Goal: Contribute content: Add original content to the website for others to see

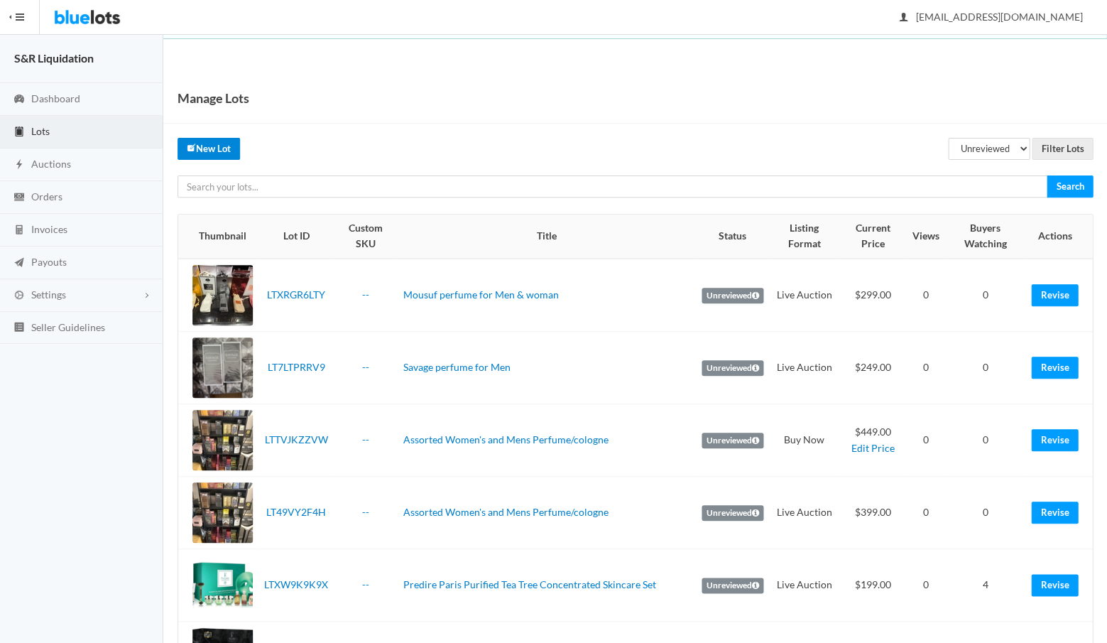
click at [214, 150] on link "New Lot" at bounding box center [209, 149] width 63 height 22
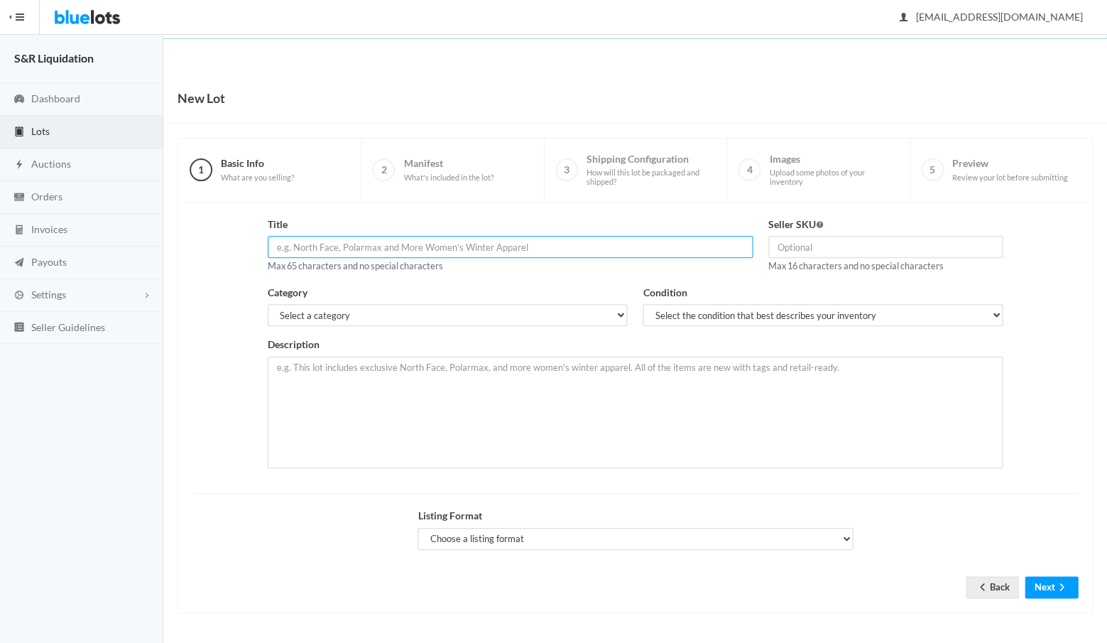
click at [421, 247] on input "text" at bounding box center [510, 247] width 485 height 22
paste input "Perfume for Men 3.4 Oz"
click at [272, 245] on input "Perfume for Men 3.4 Oz" at bounding box center [510, 247] width 485 height 22
type input "Azura Noir Perfume for Men 3.4 Oz"
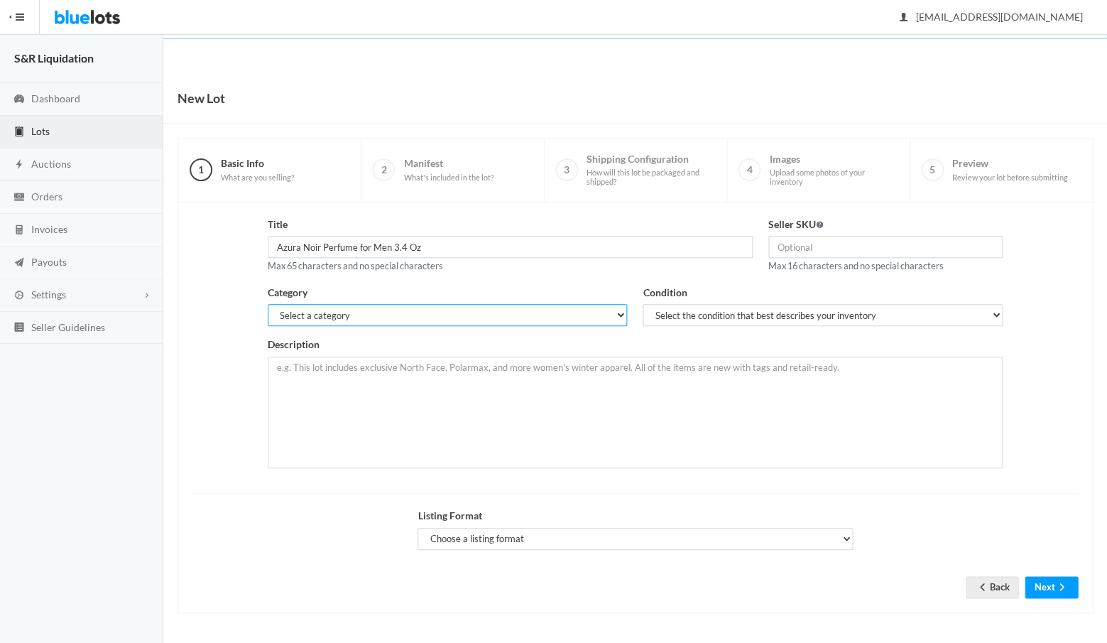
select select "7"
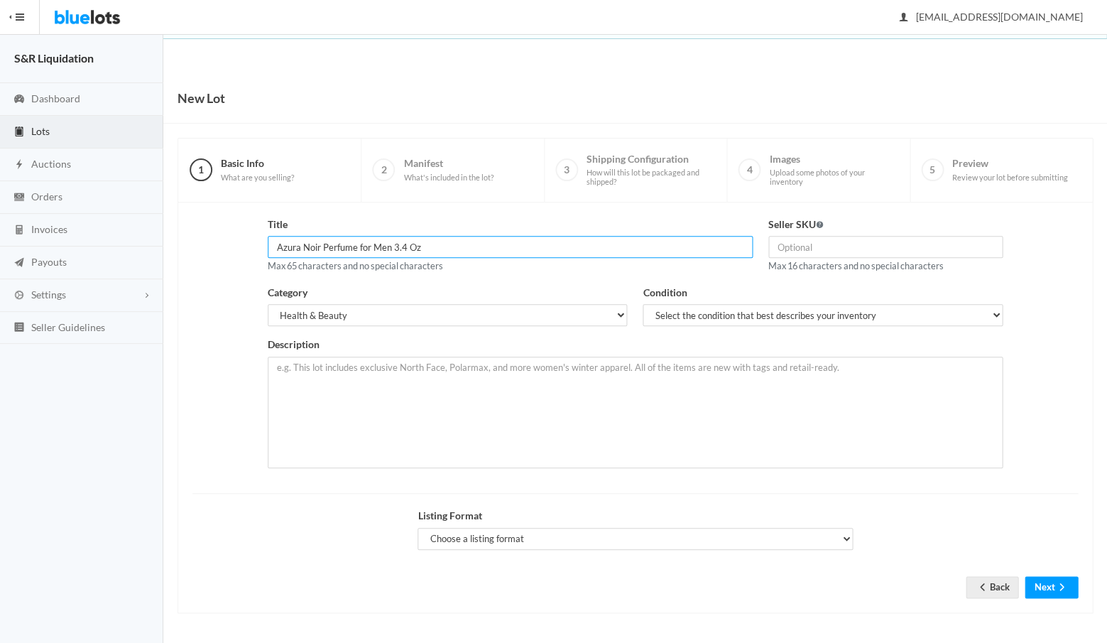
drag, startPoint x: 433, startPoint y: 248, endPoint x: 278, endPoint y: 247, distance: 155.5
click at [278, 247] on input "Azura Noir Perfume for Men 3.4 Oz" at bounding box center [510, 247] width 485 height 22
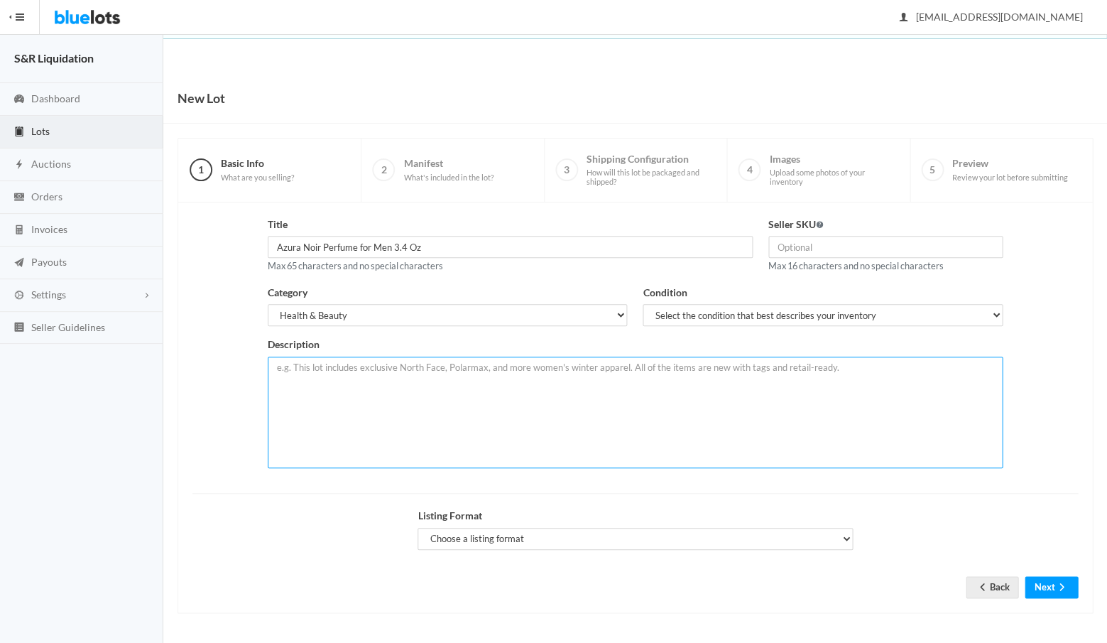
click at [335, 370] on textarea at bounding box center [635, 413] width 735 height 112
paste textarea "Azura Noir Perfume for Men 3.4 Oz"
type textarea "Azura Noir Perfume for Men 3.4 Oz"
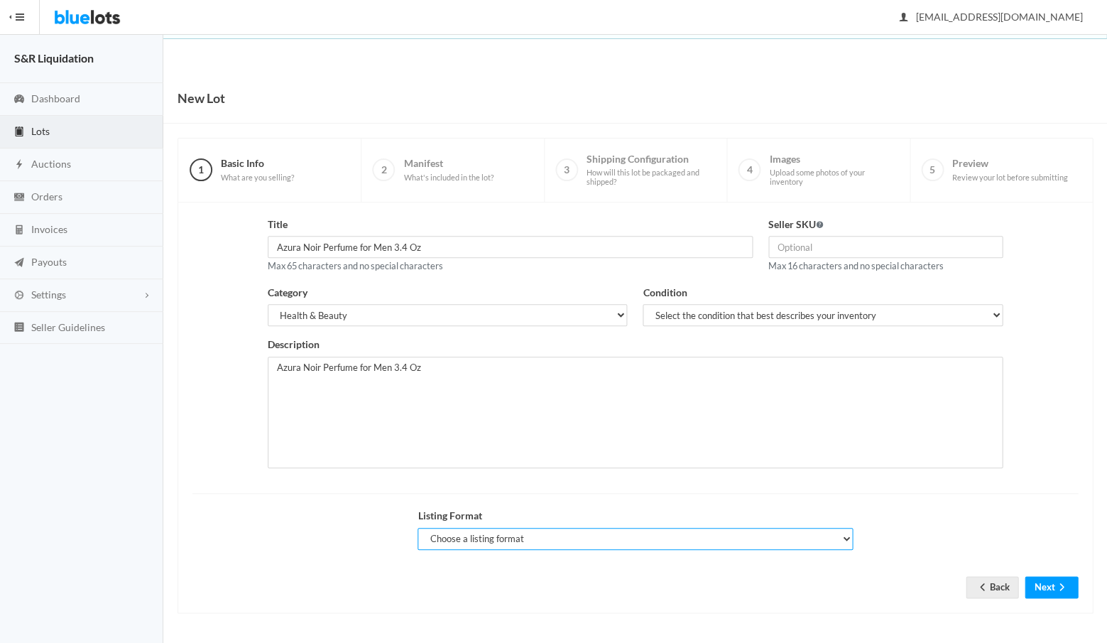
select select "true"
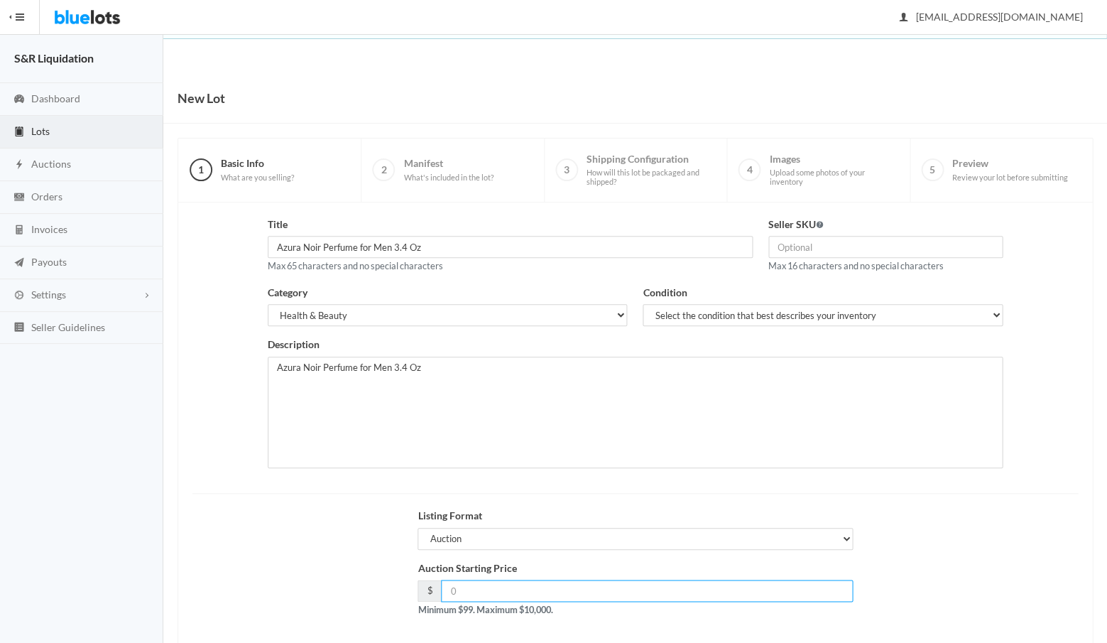
click at [567, 580] on input "number" at bounding box center [647, 591] width 412 height 22
type input "249"
click at [387, 587] on div "Auction Starting Price $ 249 Minimum $99. Maximum $10,000." at bounding box center [635, 594] width 901 height 68
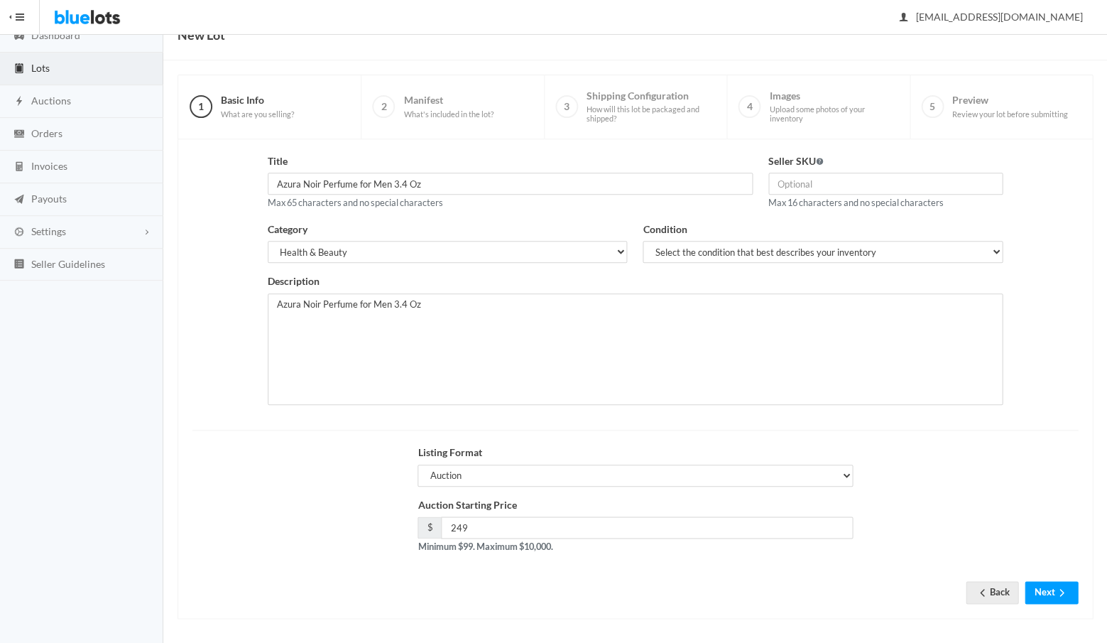
scroll to position [60, 0]
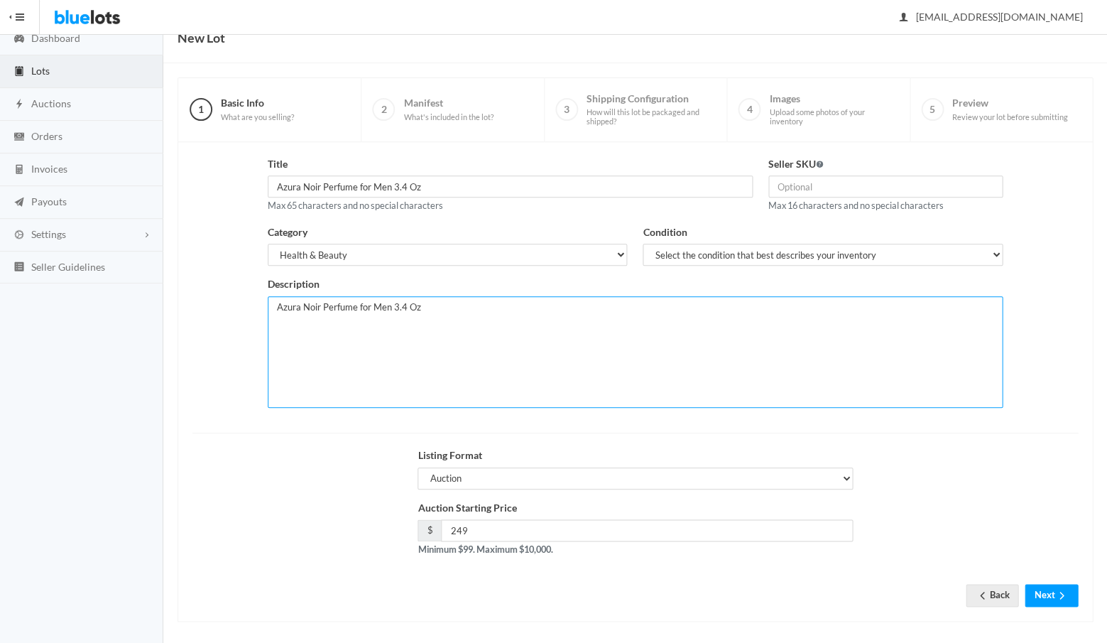
drag, startPoint x: 433, startPoint y: 305, endPoint x: 274, endPoint y: 303, distance: 159.1
click at [274, 303] on textarea "Azura Noir Perfume for Men 3.4 Oz" at bounding box center [635, 352] width 735 height 112
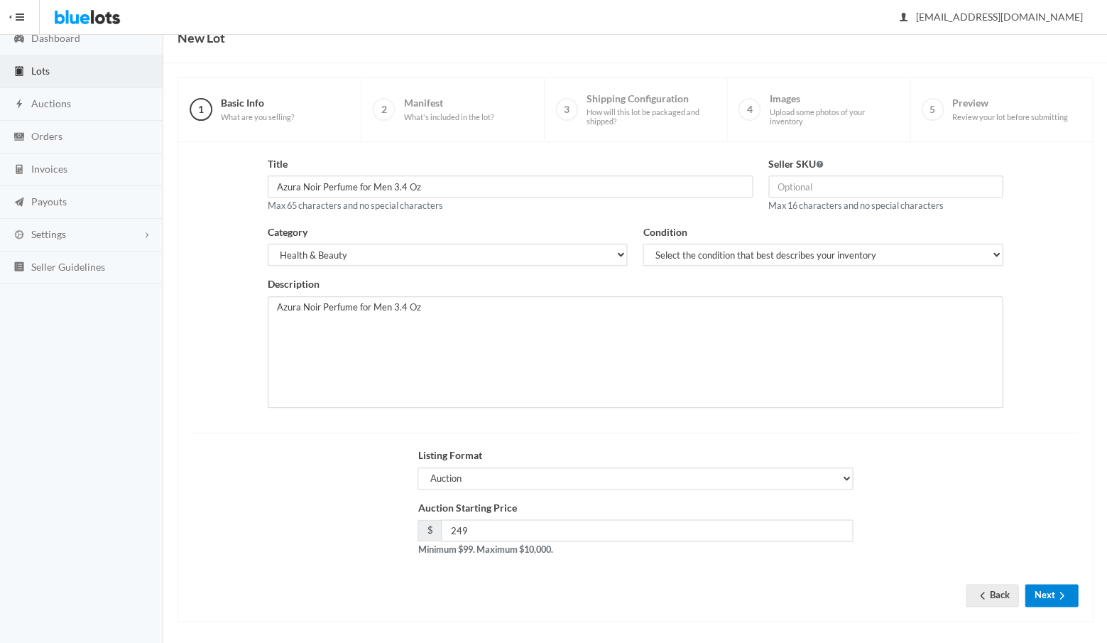
click at [1041, 586] on button "Next" at bounding box center [1051, 595] width 53 height 22
select select "1"
click at [1046, 587] on button "Next" at bounding box center [1051, 595] width 53 height 22
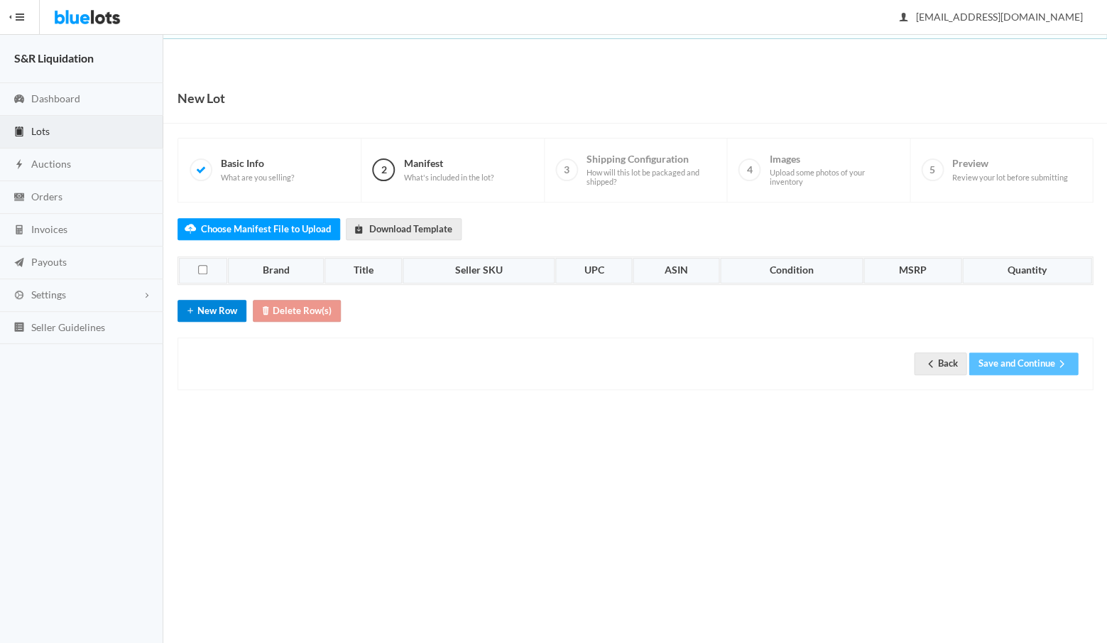
click at [207, 304] on button "New Row" at bounding box center [212, 311] width 69 height 22
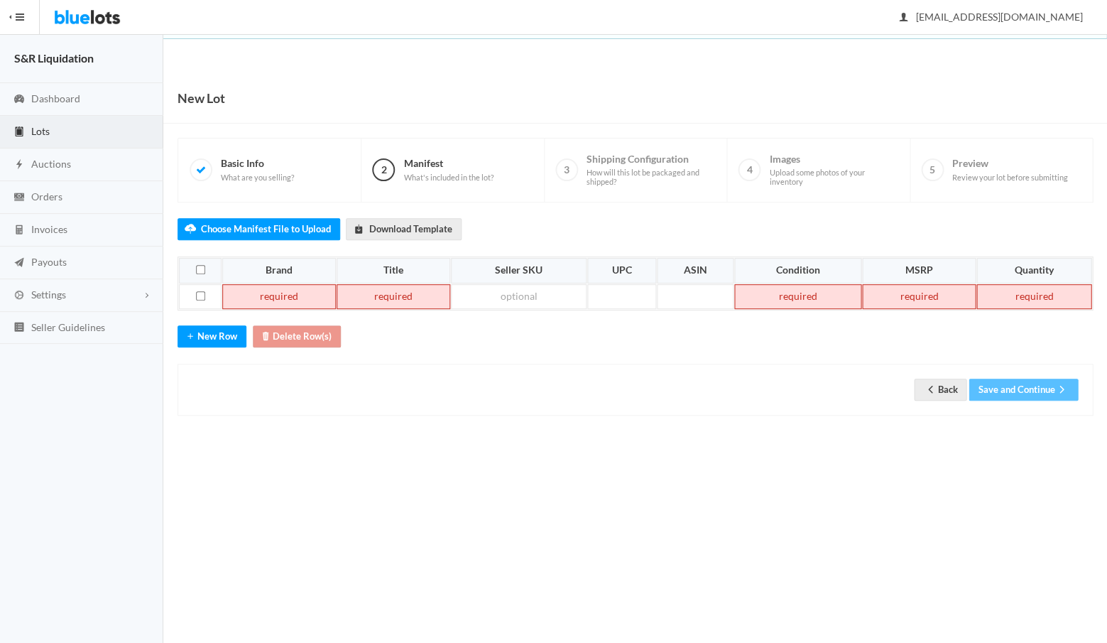
click at [254, 290] on td at bounding box center [279, 297] width 114 height 26
paste td
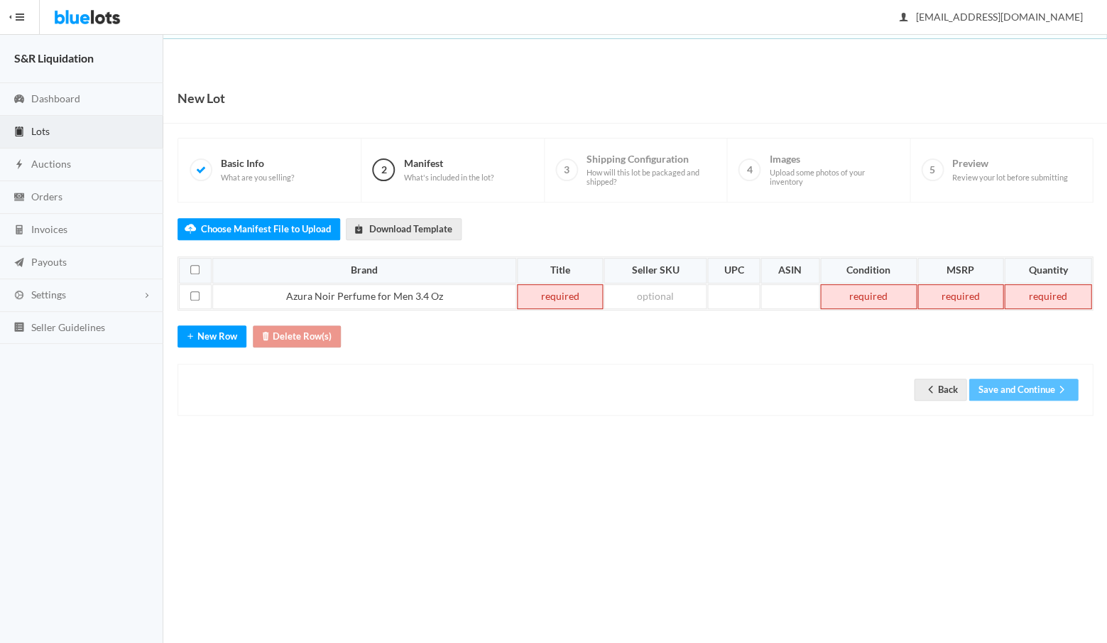
click at [561, 288] on td at bounding box center [560, 297] width 86 height 26
paste td
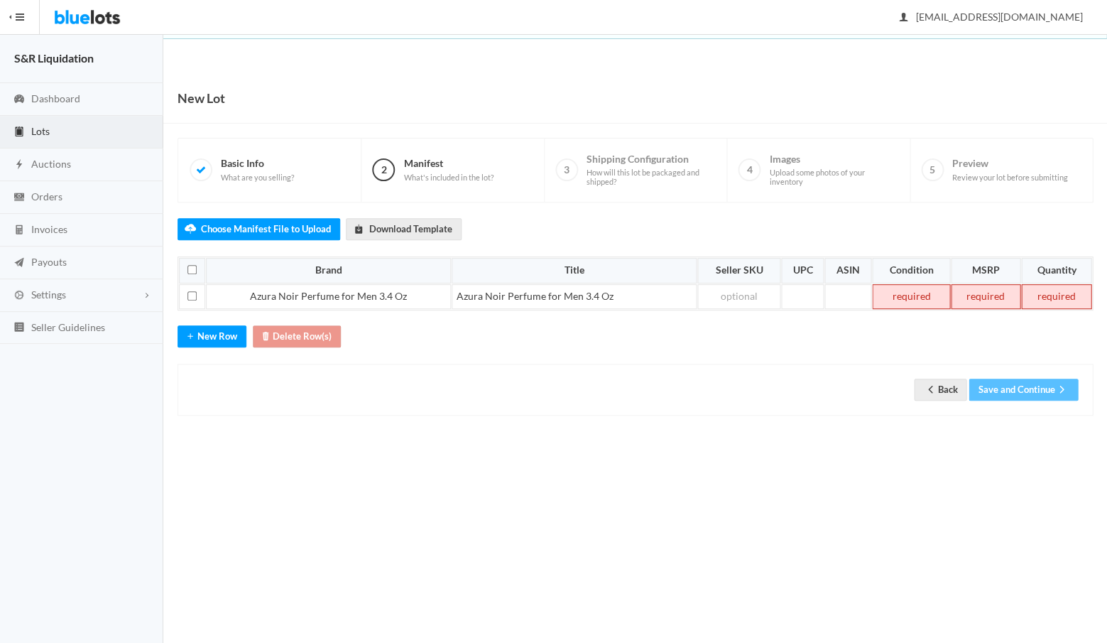
click at [905, 288] on td at bounding box center [911, 297] width 78 height 26
click at [994, 289] on td at bounding box center [986, 297] width 70 height 26
click at [1058, 287] on td at bounding box center [1056, 297] width 72 height 26
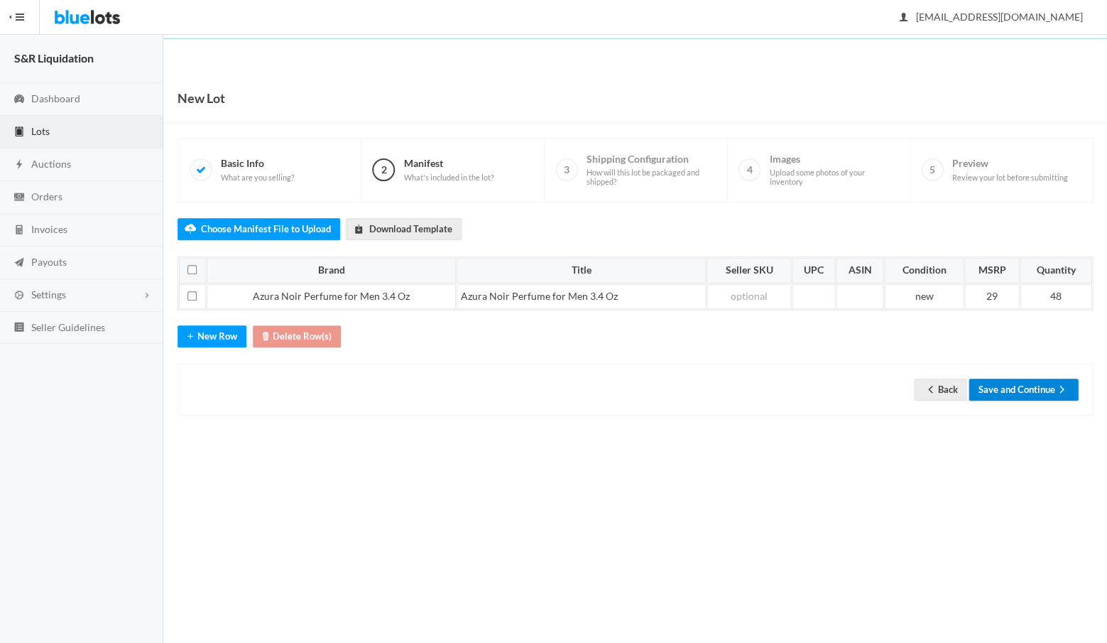
click at [1012, 384] on button "Save and Continue" at bounding box center [1023, 390] width 109 height 22
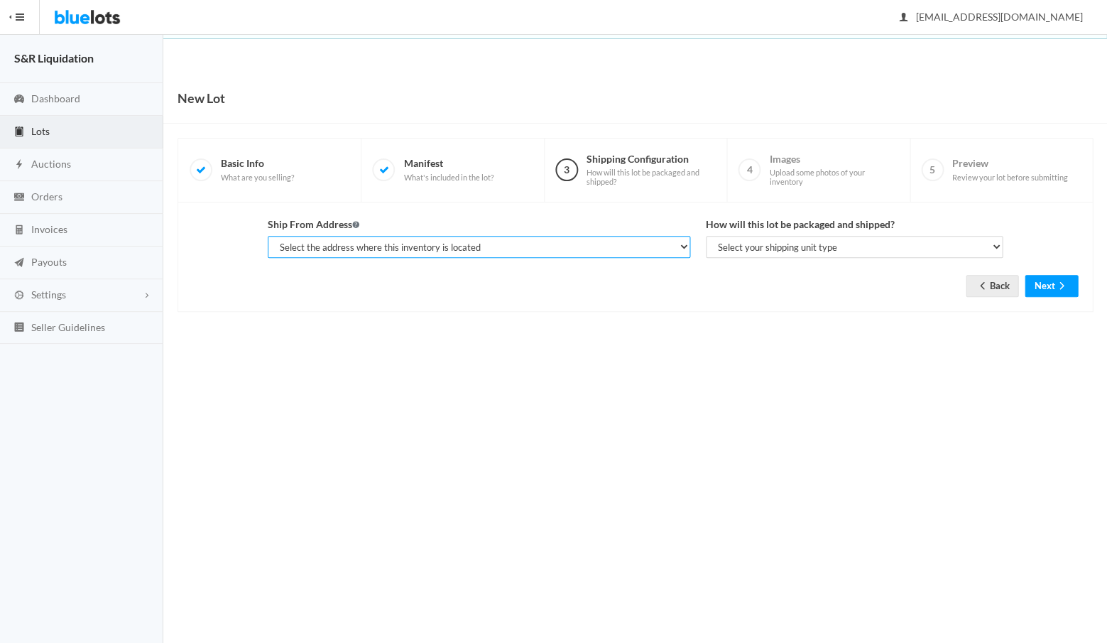
select select "14233"
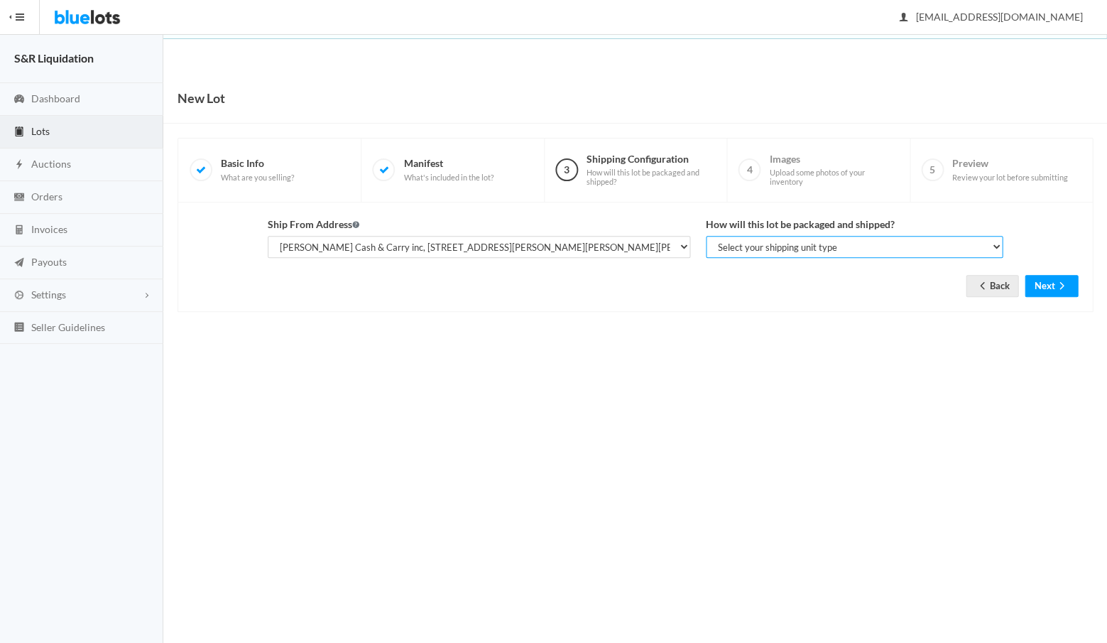
select select "parcel"
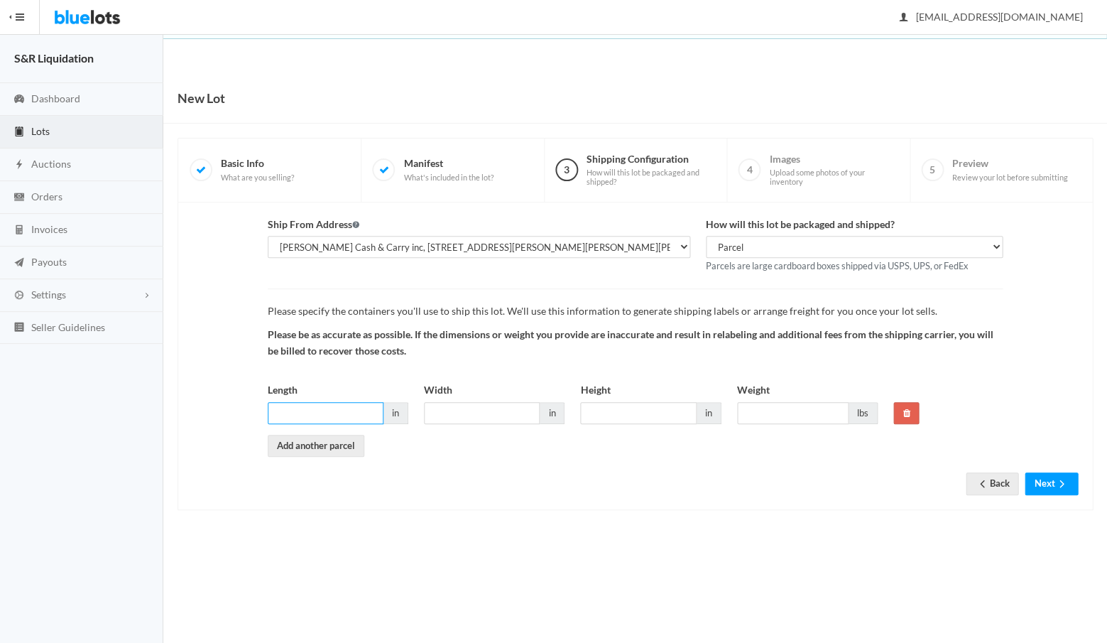
click at [359, 412] on input "Length" at bounding box center [326, 413] width 116 height 22
type input "16"
click at [477, 402] on input "Width" at bounding box center [482, 413] width 116 height 22
type input "16"
click at [614, 402] on input "Height" at bounding box center [638, 413] width 116 height 22
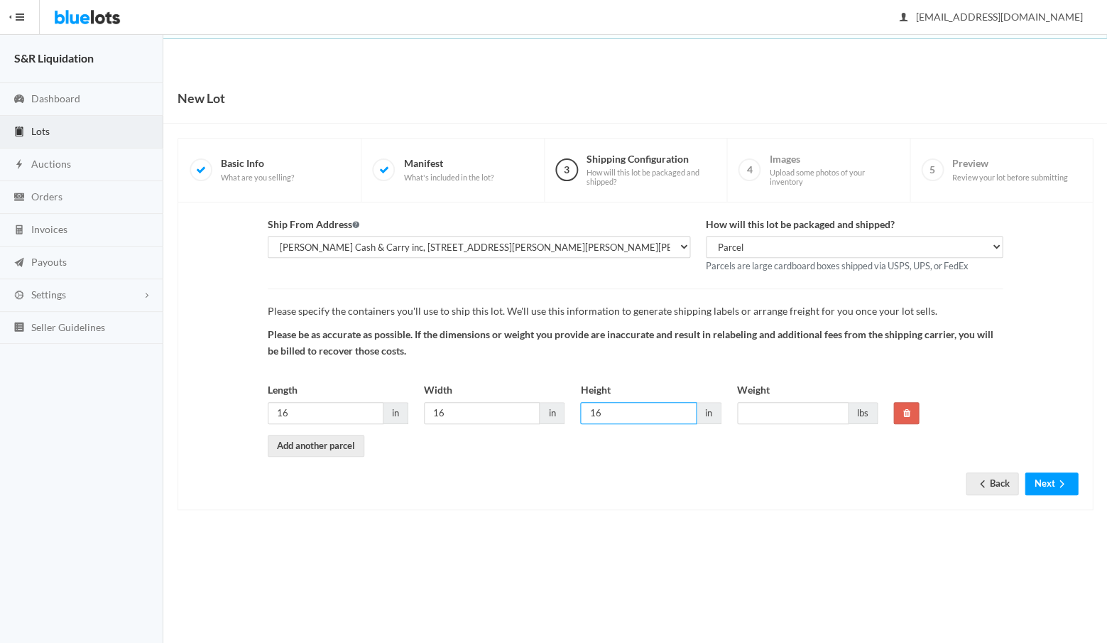
type input "16"
click at [768, 410] on input "Weight" at bounding box center [793, 413] width 112 height 22
type input "32"
click at [1043, 478] on button "Next" at bounding box center [1051, 483] width 53 height 22
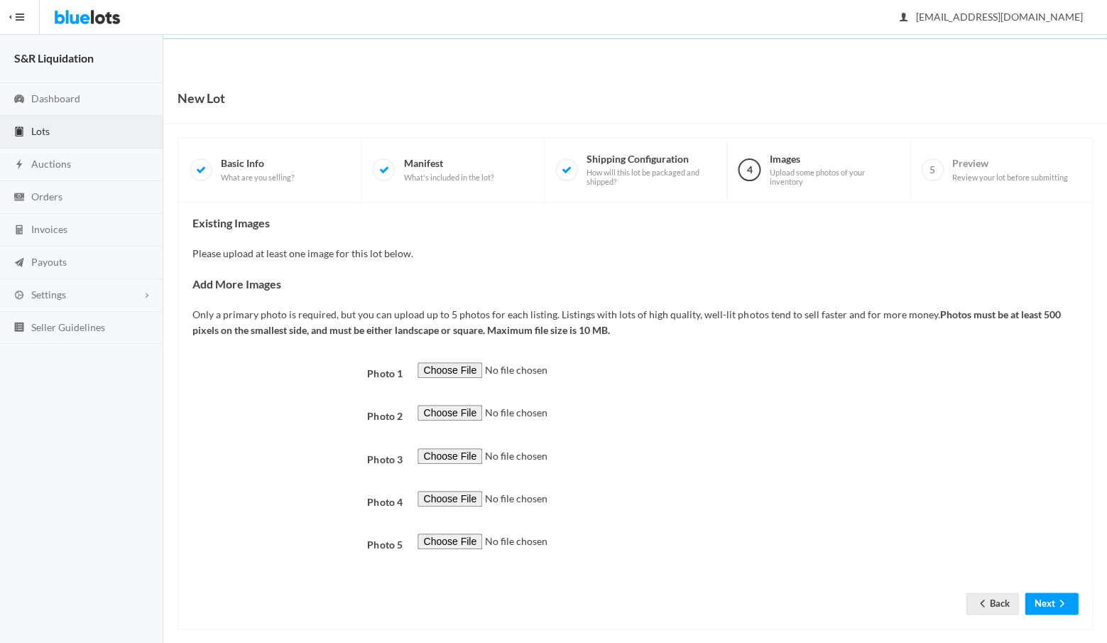
click at [448, 364] on input "file" at bounding box center [514, 370] width 193 height 16
type input "C:\fakepath\IMG_2832.jpg"
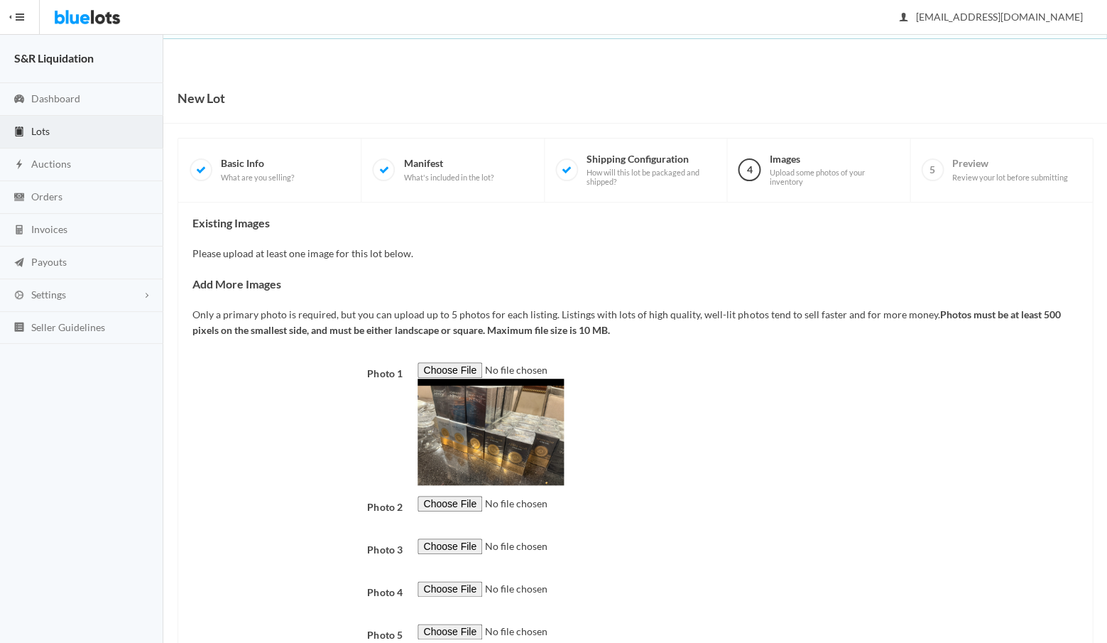
click at [445, 496] on input "file" at bounding box center [514, 504] width 193 height 16
type input "C:\fakepath\IMG_2833.jpg"
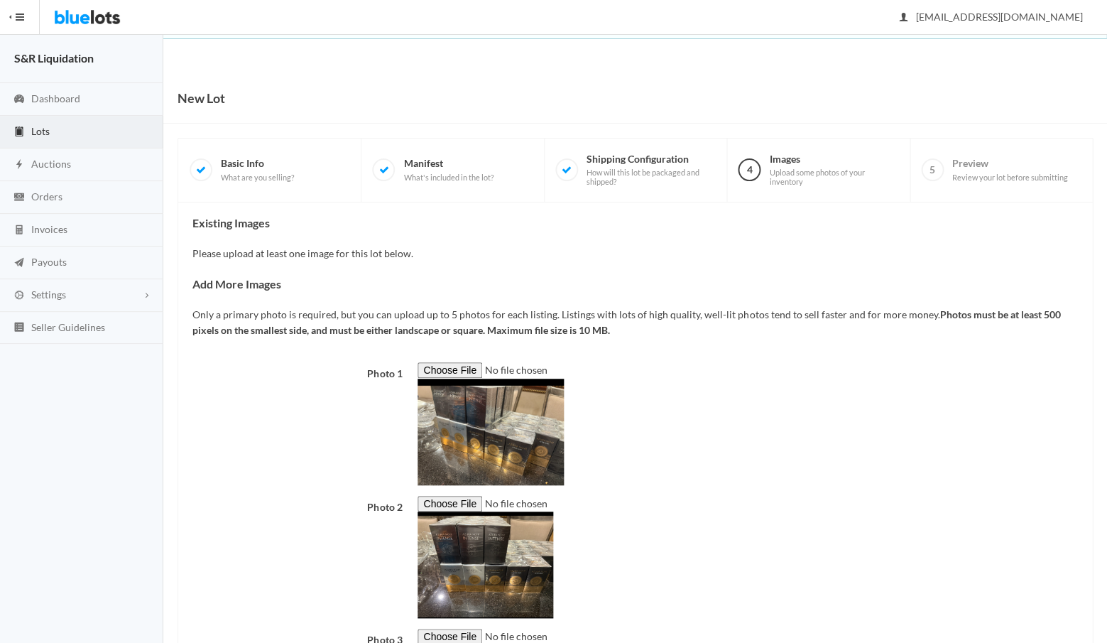
click at [691, 463] on div at bounding box center [748, 423] width 676 height 123
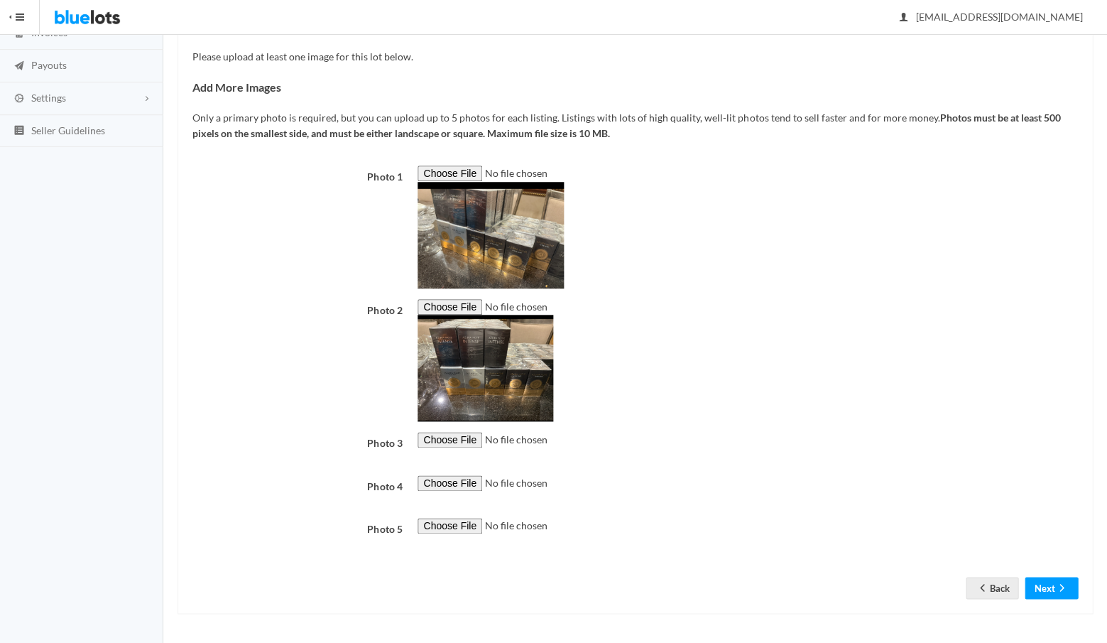
scroll to position [462, 0]
click at [1049, 588] on button "Next" at bounding box center [1051, 588] width 53 height 22
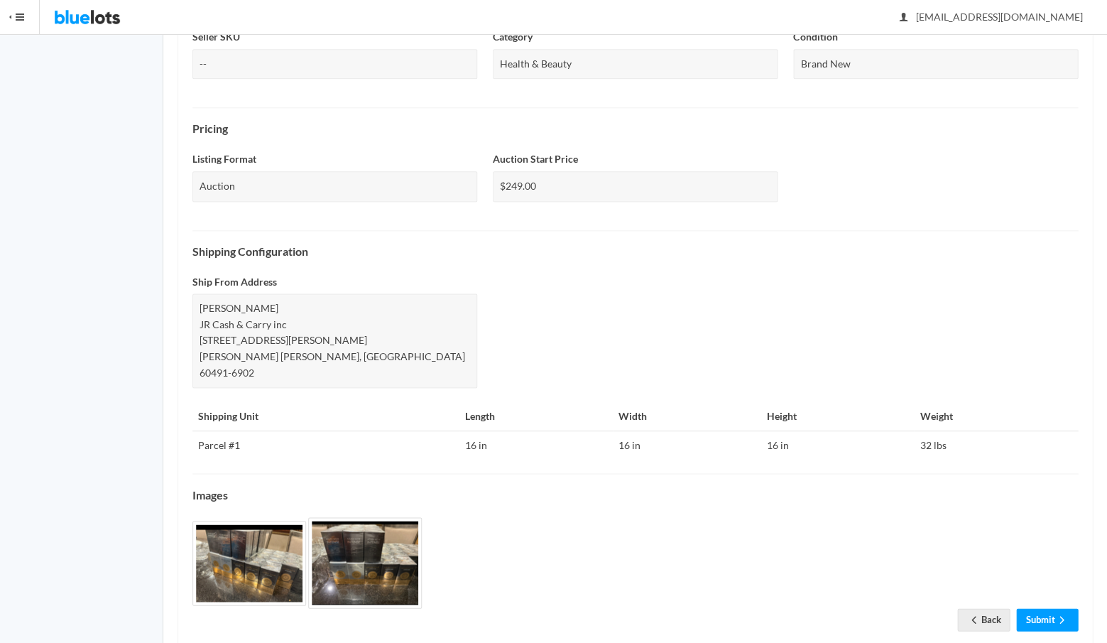
scroll to position [367, 0]
click at [1040, 609] on link "Submit" at bounding box center [1047, 620] width 62 height 22
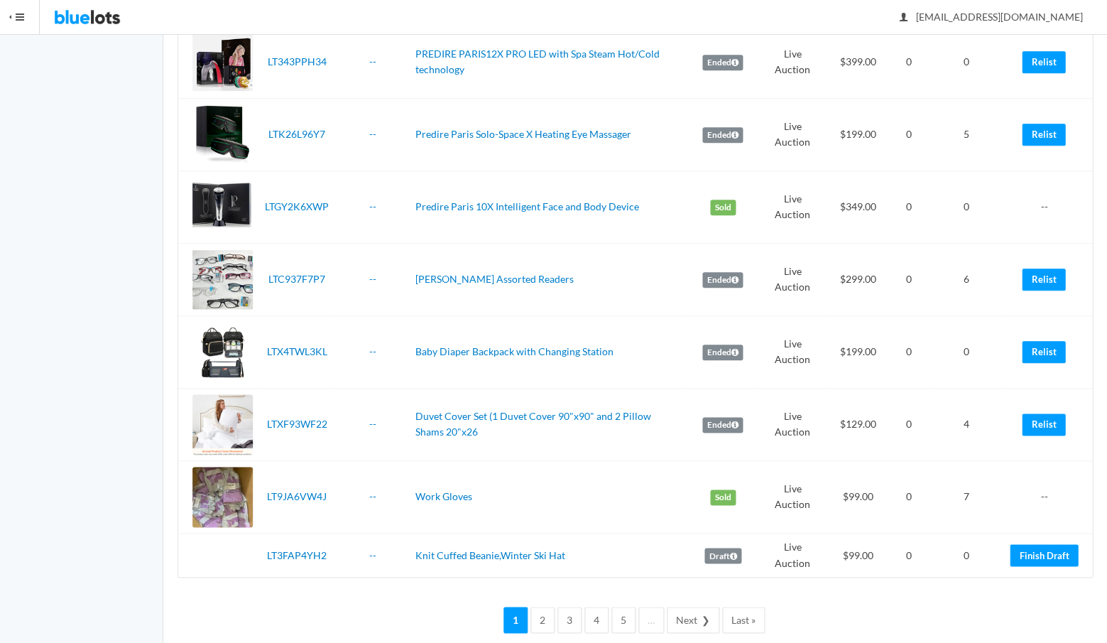
scroll to position [3175, 0]
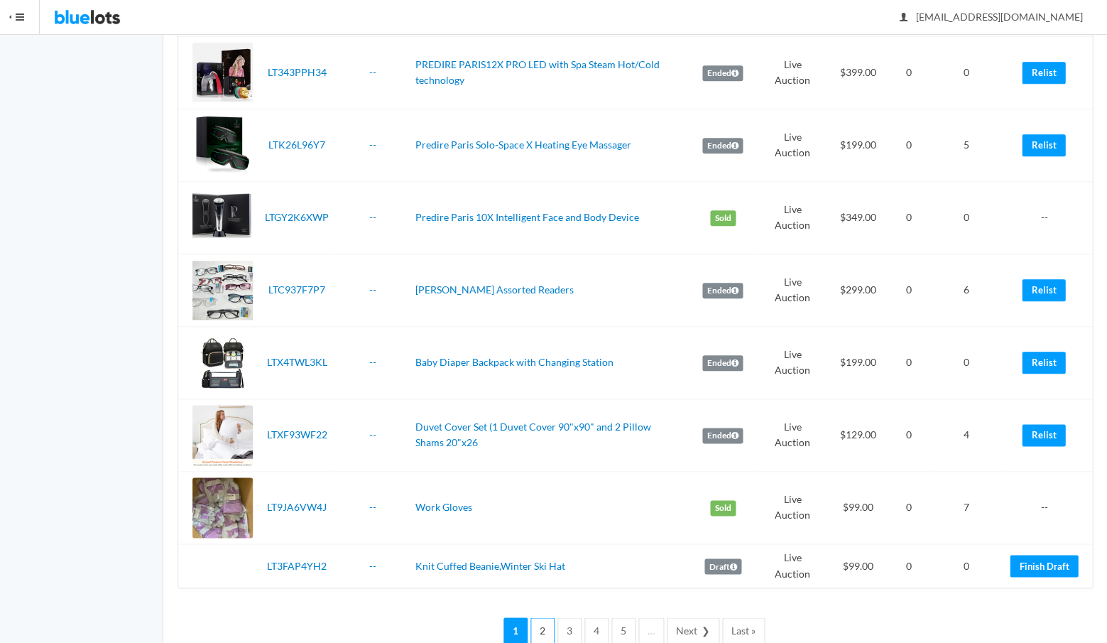
click at [543, 617] on link "2" at bounding box center [543, 630] width 24 height 26
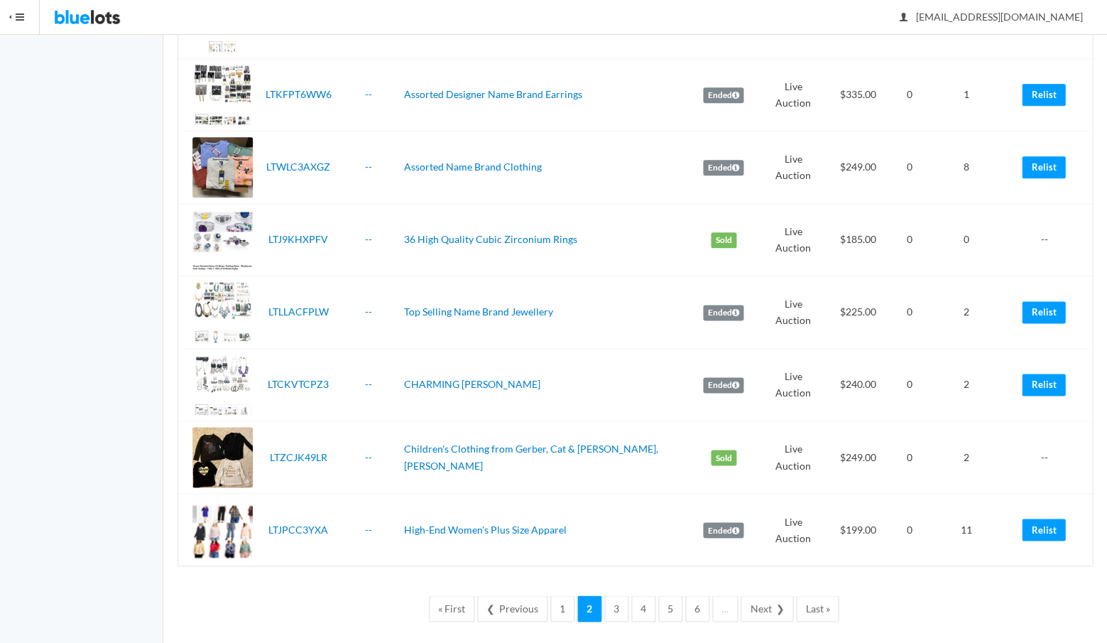
scroll to position [3286, 0]
click at [616, 596] on link "3" at bounding box center [616, 609] width 24 height 26
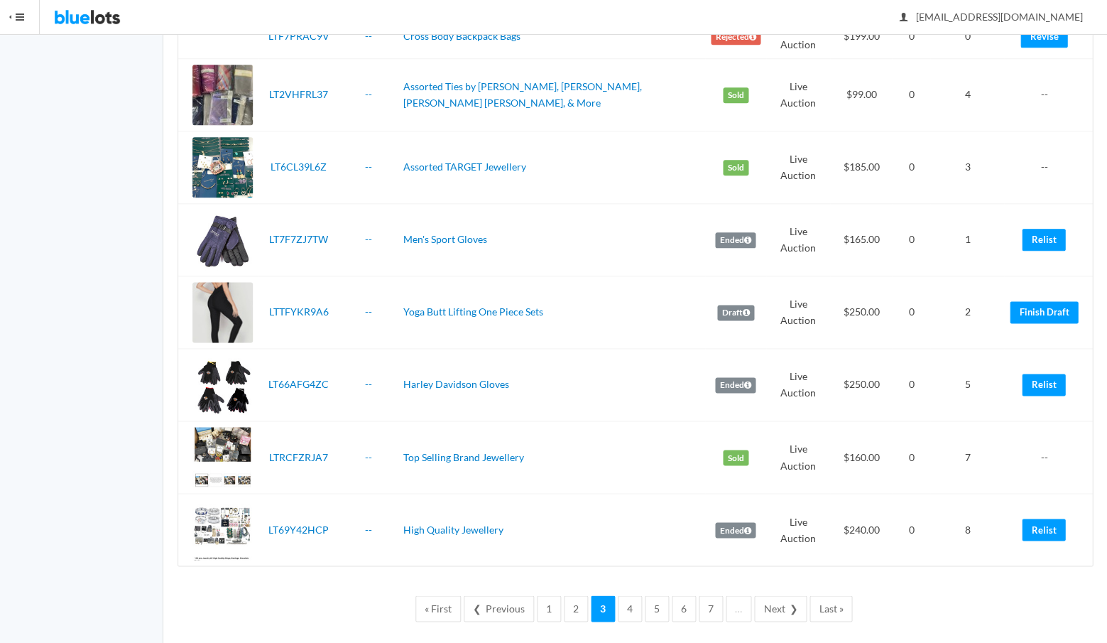
scroll to position [3286, 0]
click at [626, 596] on link "4" at bounding box center [630, 609] width 24 height 26
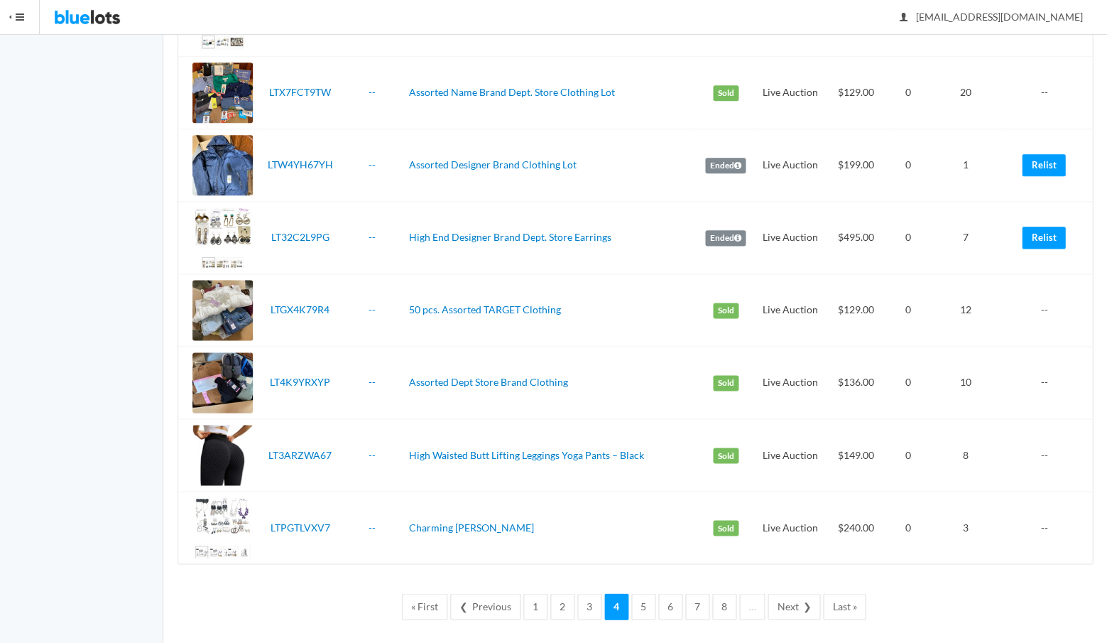
scroll to position [3316, 0]
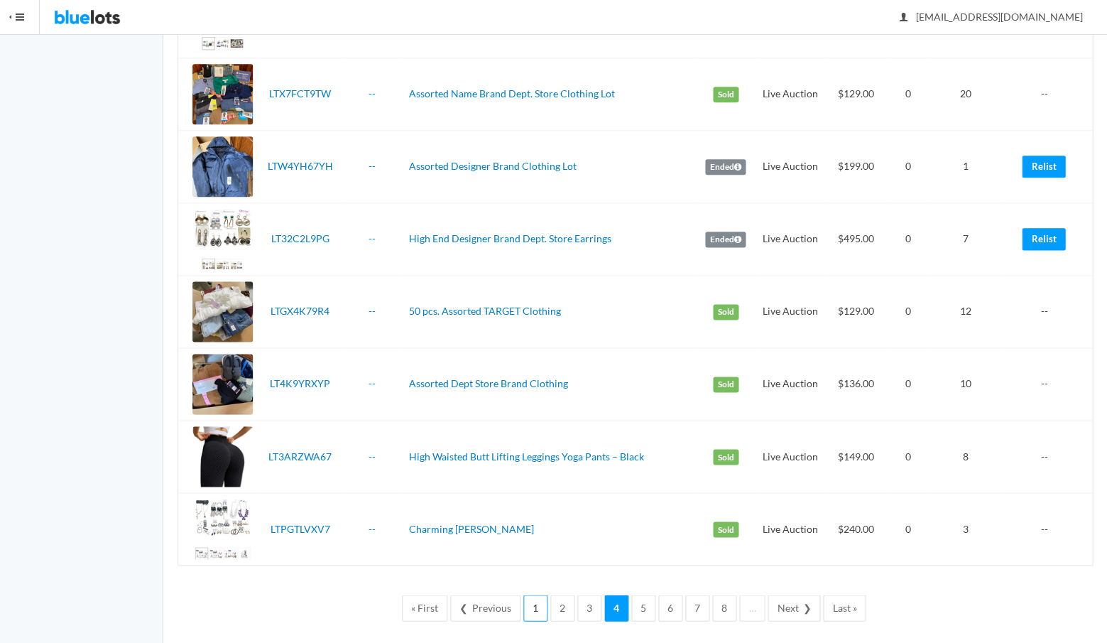
click at [535, 596] on link "1" at bounding box center [535, 607] width 24 height 26
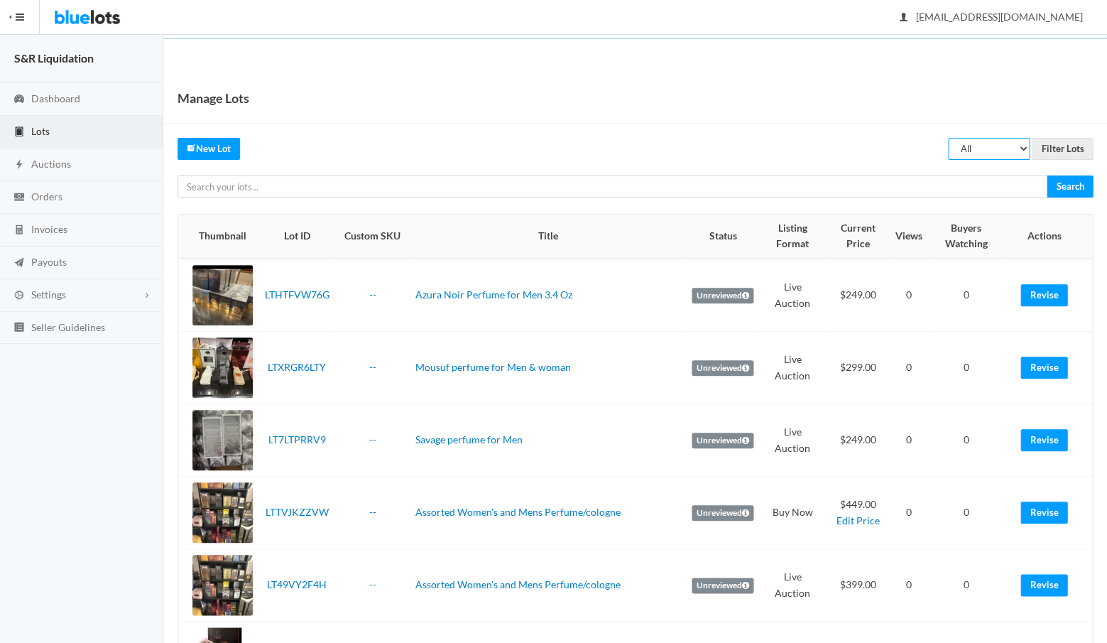
select select "sold"
click at [1058, 147] on input "Filter Lots" at bounding box center [1062, 149] width 61 height 22
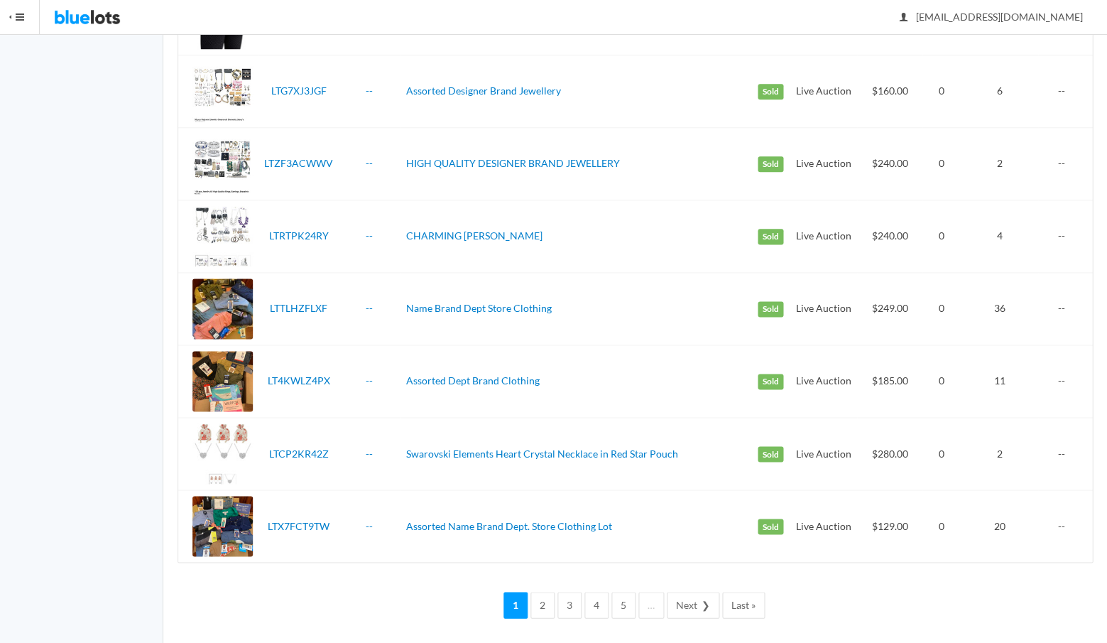
scroll to position [3316, 0]
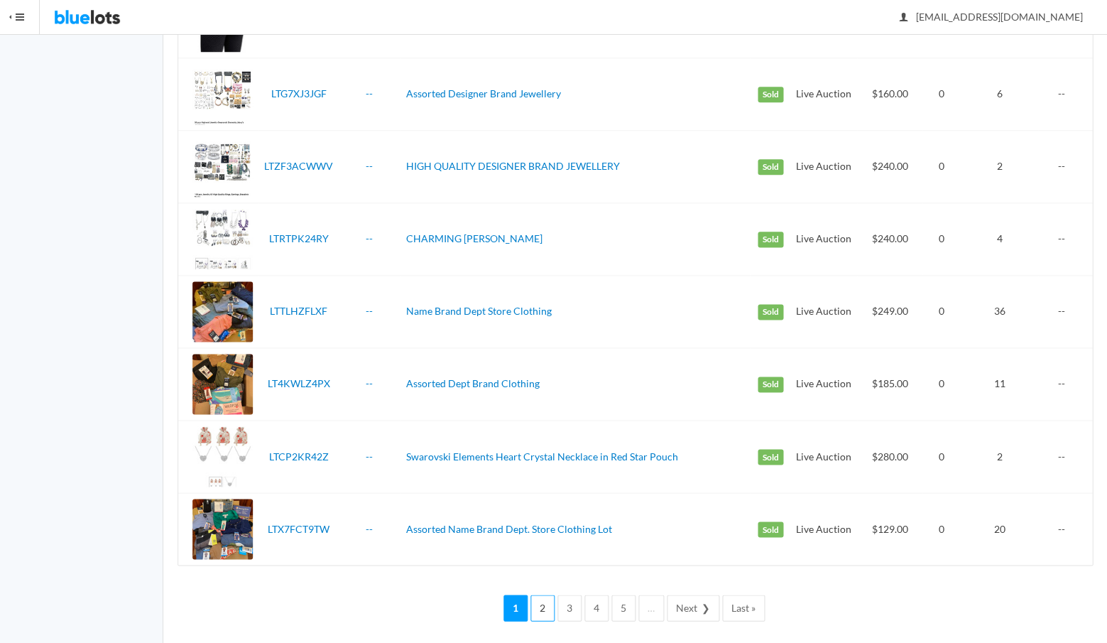
click at [546, 597] on link "2" at bounding box center [543, 607] width 24 height 26
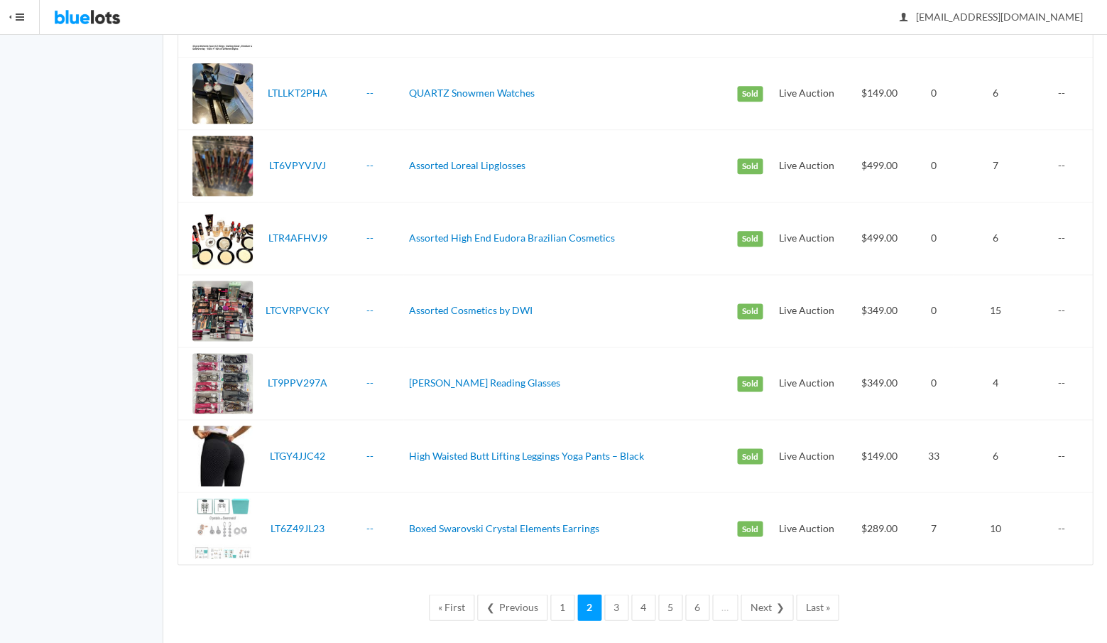
scroll to position [3316, 0]
click at [615, 596] on link "3" at bounding box center [616, 607] width 24 height 26
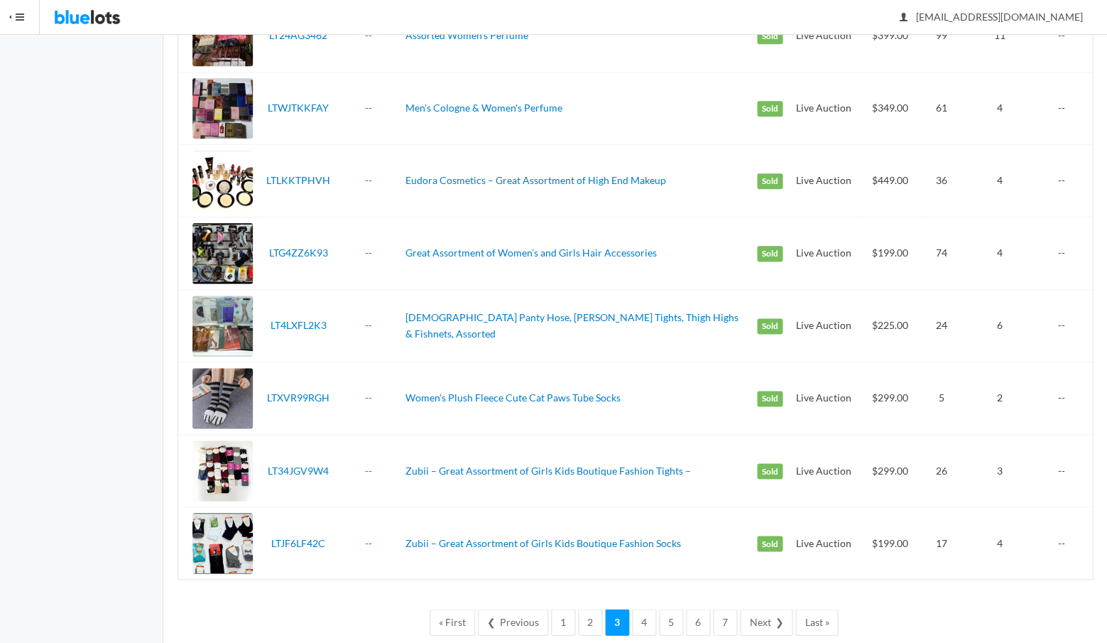
scroll to position [3300, 0]
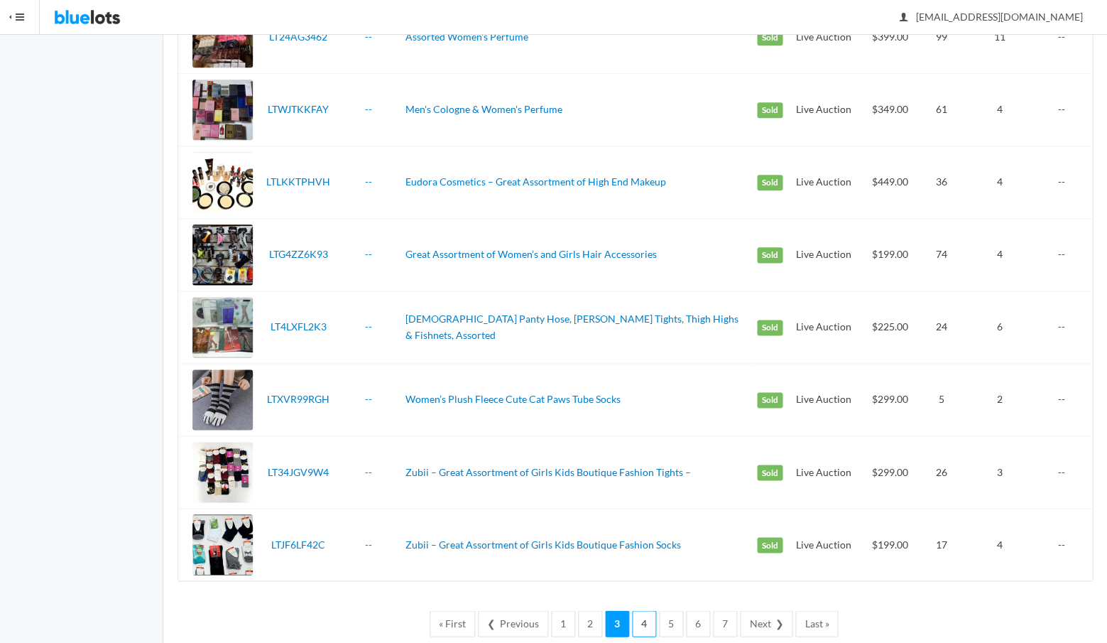
click at [643, 610] on link "4" at bounding box center [644, 623] width 24 height 26
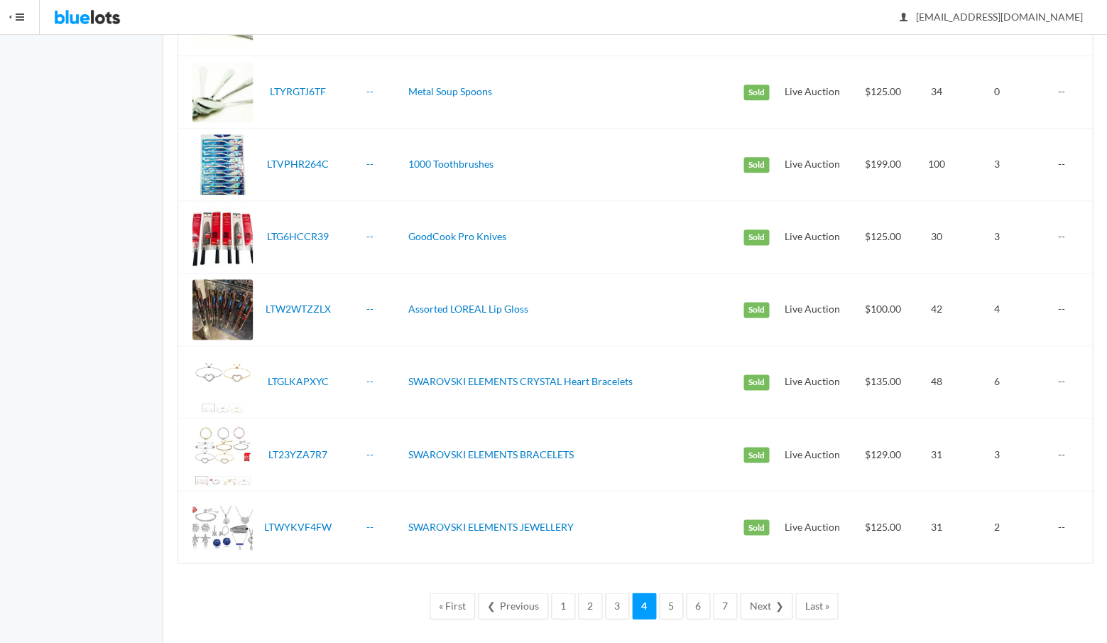
scroll to position [3316, 0]
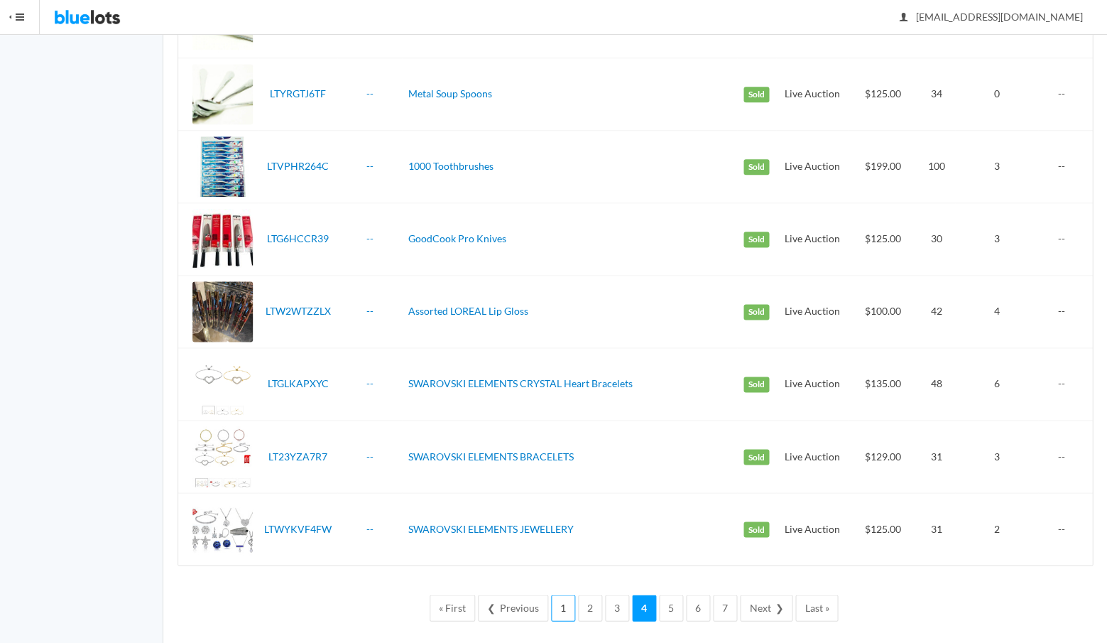
click at [563, 598] on link "1" at bounding box center [563, 607] width 24 height 26
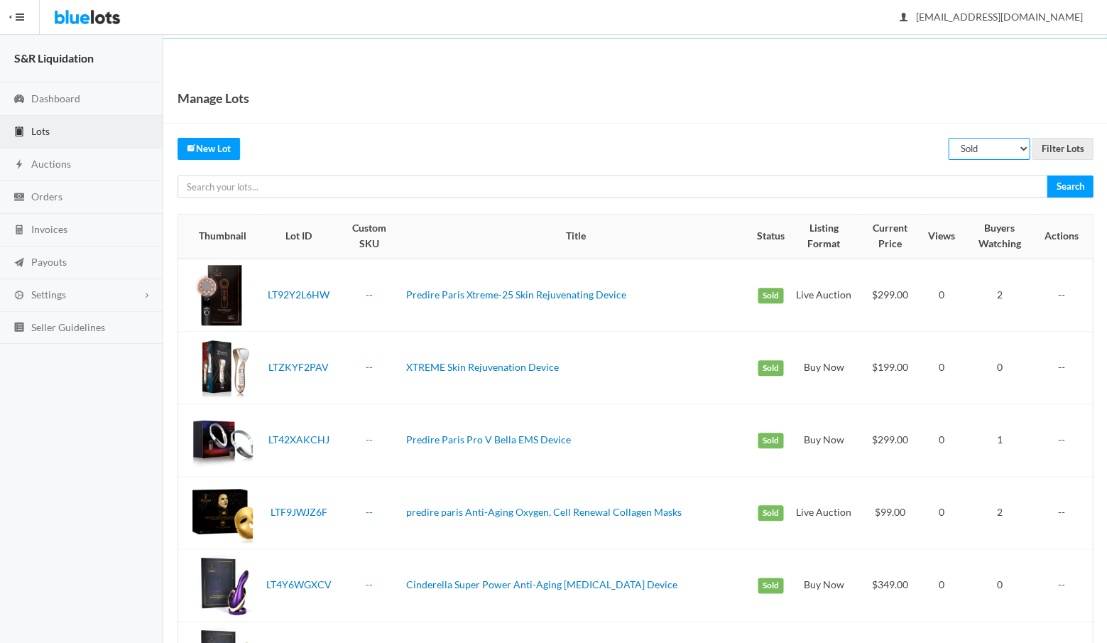
select select "unreviewed"
click at [1060, 143] on input "Filter Lots" at bounding box center [1062, 149] width 61 height 22
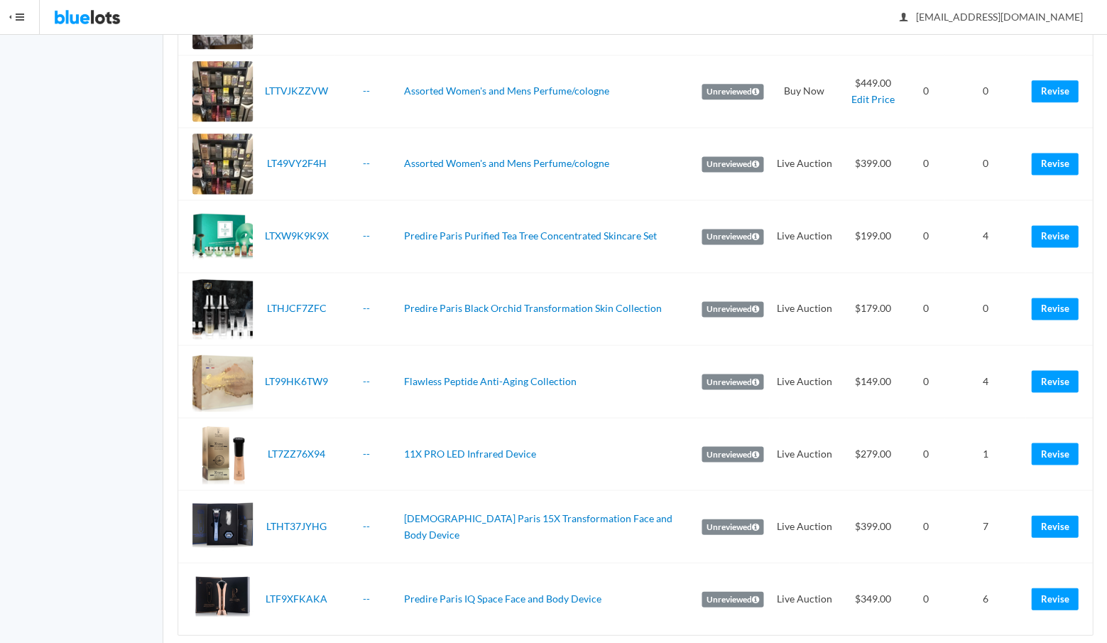
scroll to position [421, 0]
click at [1051, 587] on link "Revise" at bounding box center [1054, 598] width 47 height 22
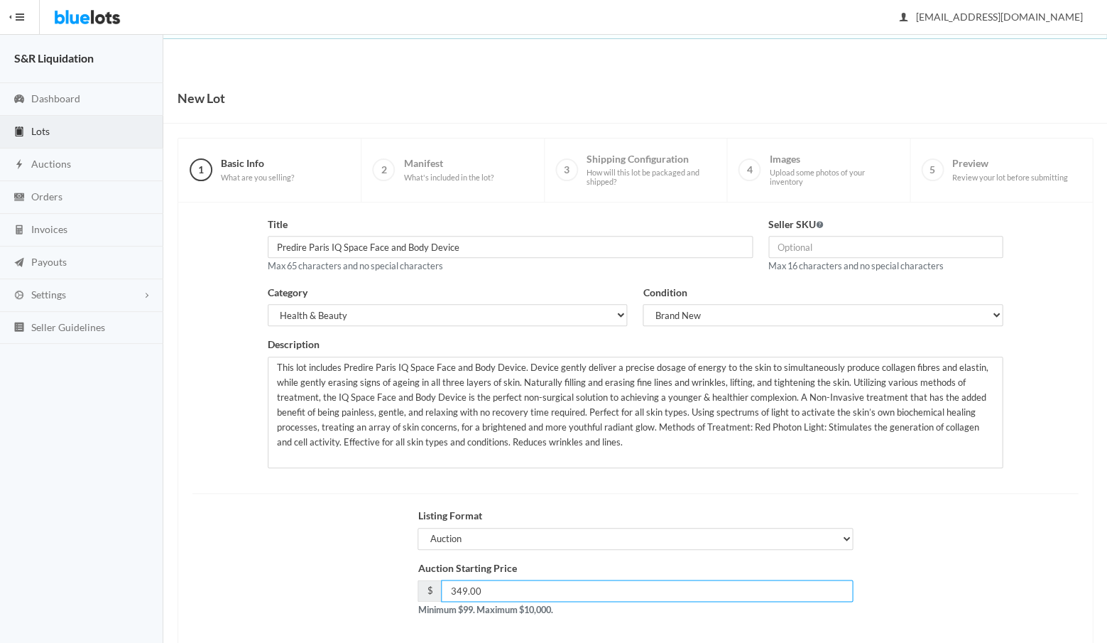
click at [496, 584] on input "349.00" at bounding box center [647, 591] width 412 height 22
type input "3"
type input "399"
click at [339, 589] on div "Auction Starting Price $ 399 Minimum $99. Maximum $10,000." at bounding box center [635, 594] width 901 height 68
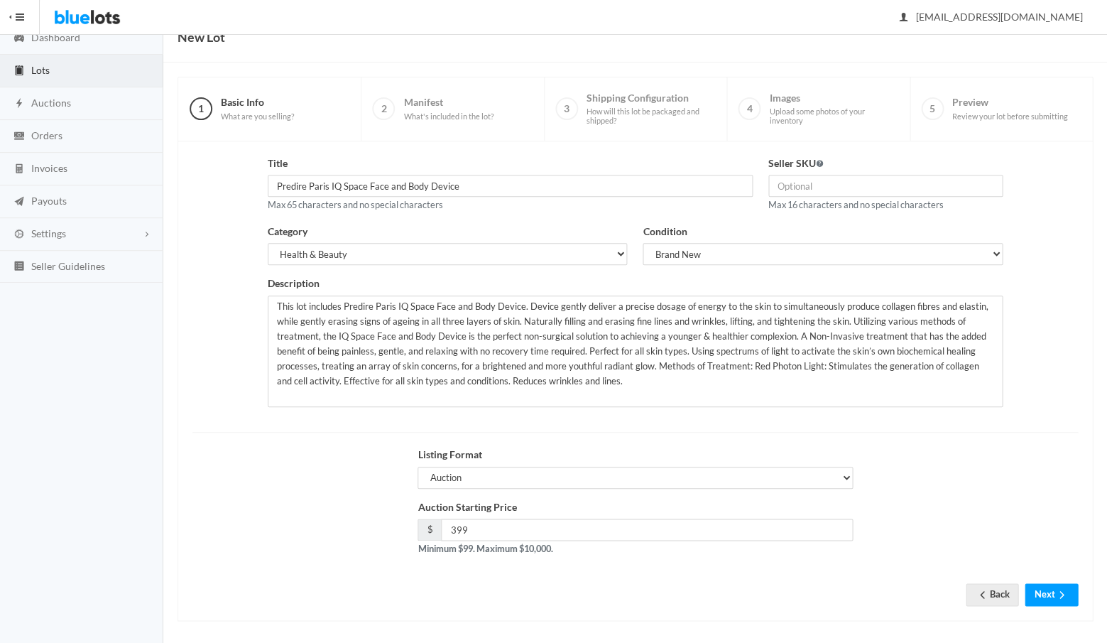
scroll to position [60, 0]
click at [1048, 591] on button "Next" at bounding box center [1051, 595] width 53 height 22
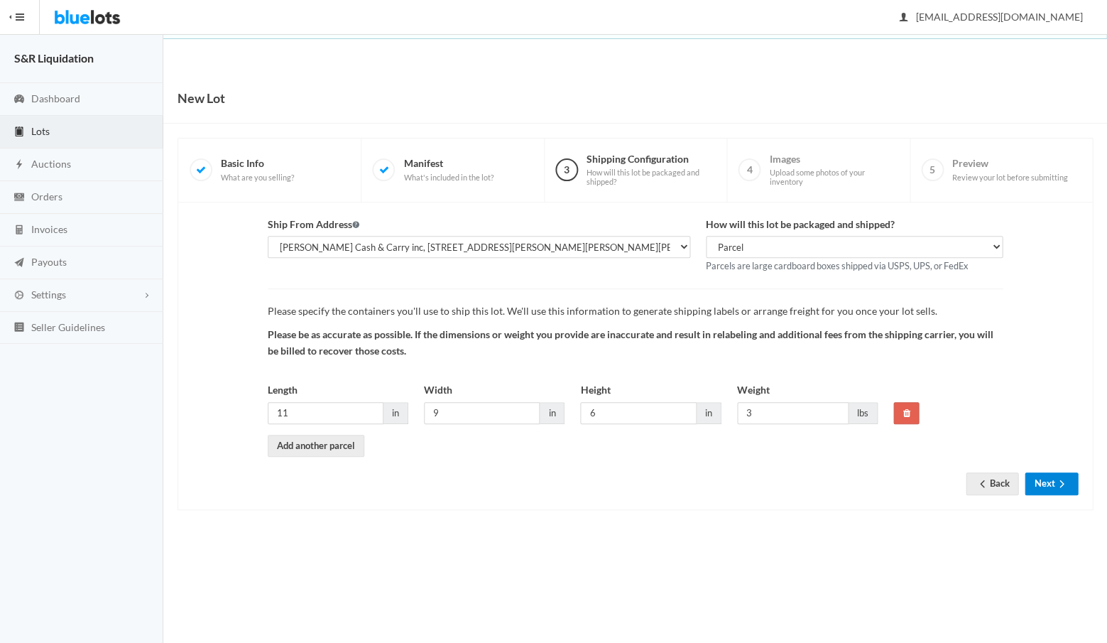
click at [1040, 477] on button "Next" at bounding box center [1051, 483] width 53 height 22
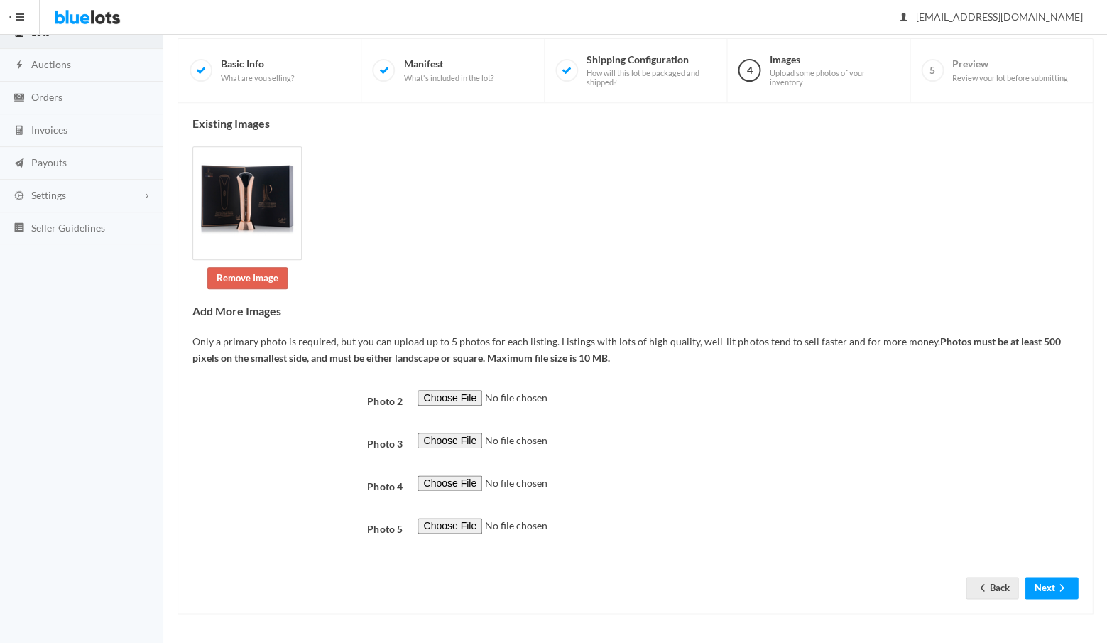
scroll to position [455, 0]
click at [1040, 588] on button "Next" at bounding box center [1051, 588] width 53 height 22
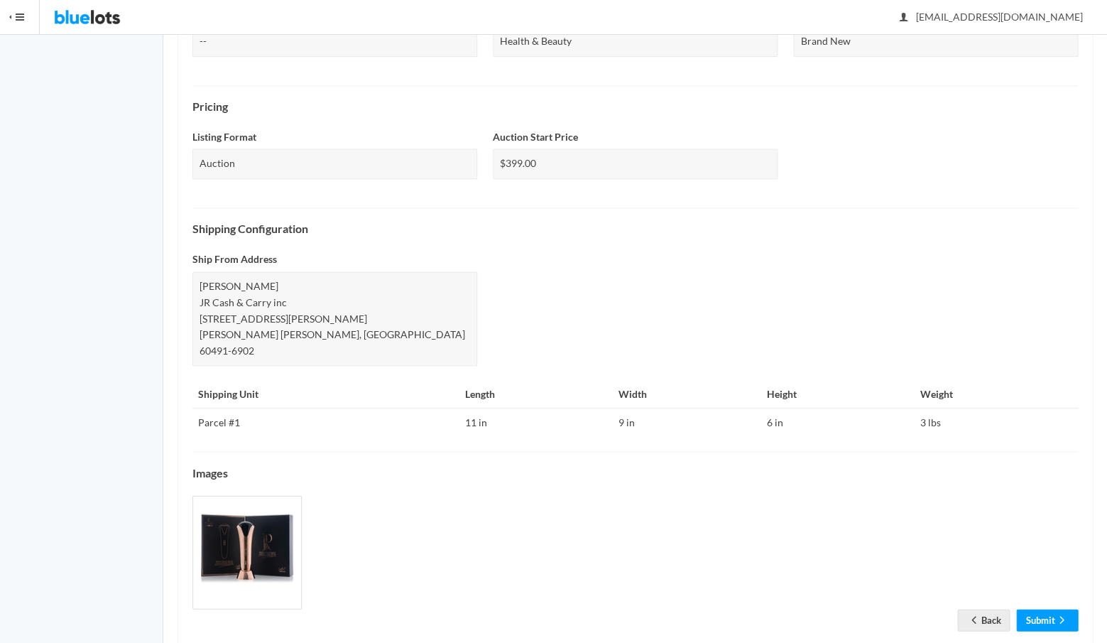
scroll to position [452, 0]
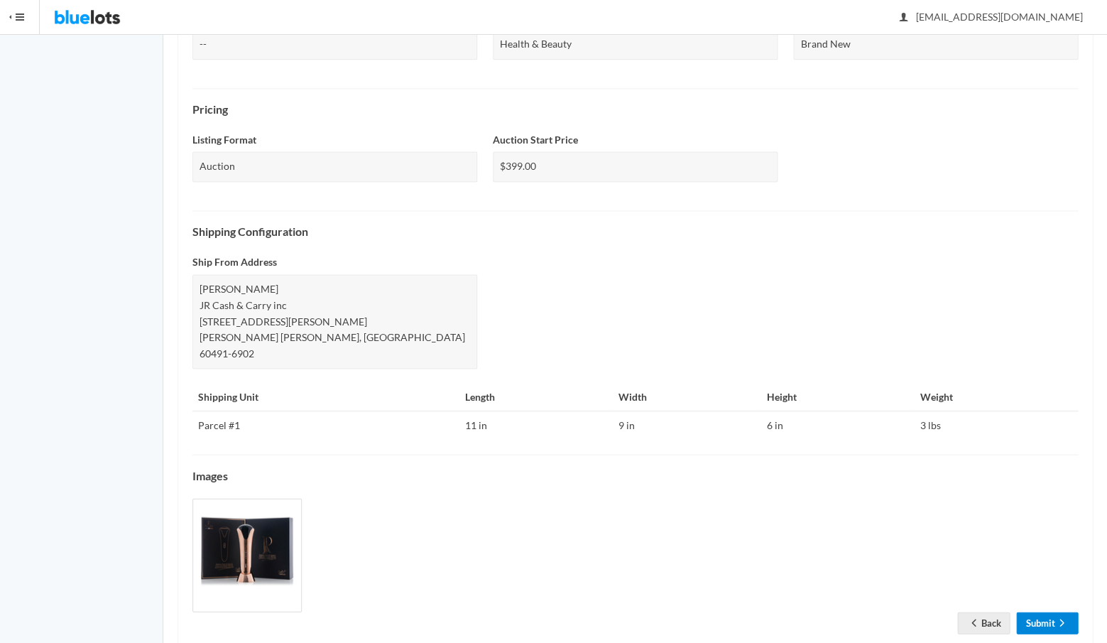
click at [1036, 612] on link "Submit" at bounding box center [1047, 623] width 62 height 22
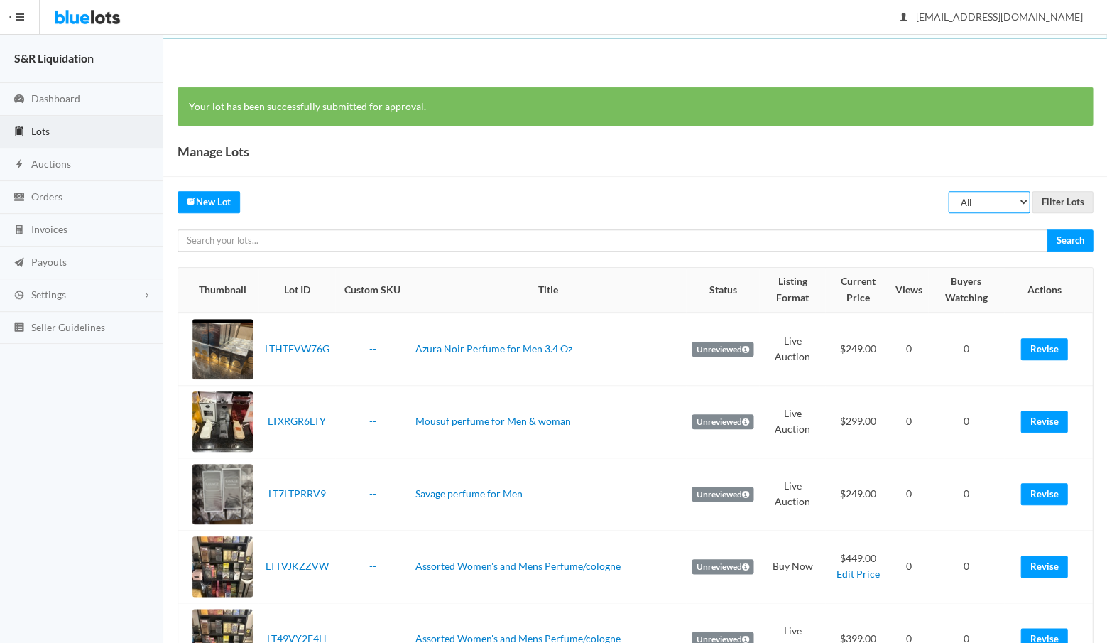
select select "unreviewed"
click at [1061, 195] on input "Filter Lots" at bounding box center [1062, 202] width 61 height 22
